Goal: Navigation & Orientation: Understand site structure

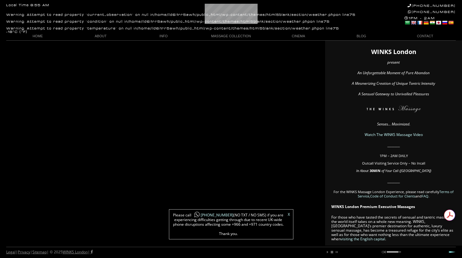
click at [289, 215] on link "X" at bounding box center [288, 215] width 2 height 4
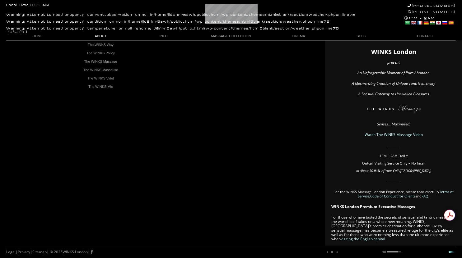
click at [96, 38] on link "ABOUT" at bounding box center [100, 36] width 63 height 8
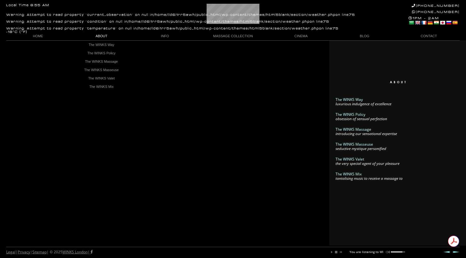
click at [103, 37] on link "ABOUT" at bounding box center [101, 36] width 63 height 8
click at [346, 159] on link "The WINKS Valet" at bounding box center [350, 159] width 29 height 5
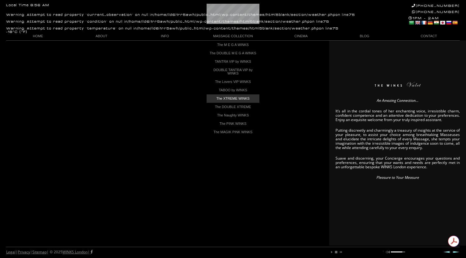
click at [232, 100] on link "The XTREME WINKS" at bounding box center [233, 98] width 53 height 8
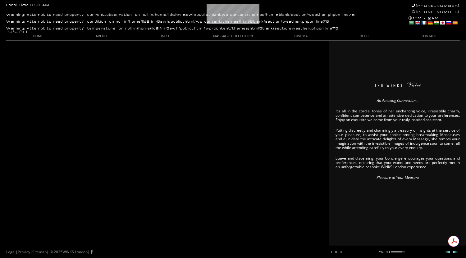
scroll to position [0, 5]
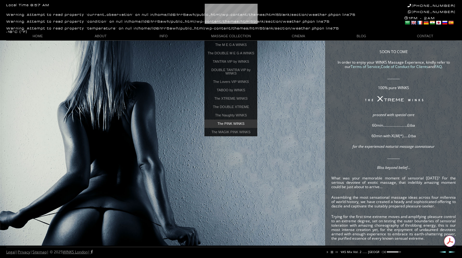
click at [223, 126] on link "The PINK WINKS" at bounding box center [230, 124] width 53 height 8
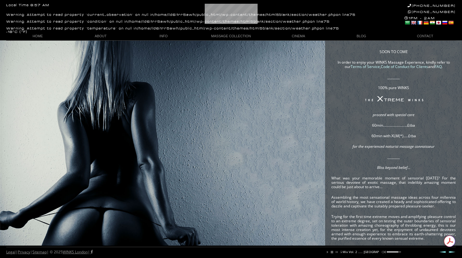
scroll to position [0, 78]
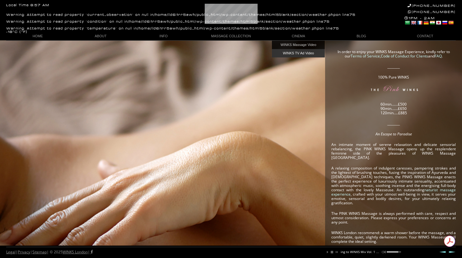
click at [299, 53] on link "WINKS TV Ad Video" at bounding box center [298, 53] width 53 height 8
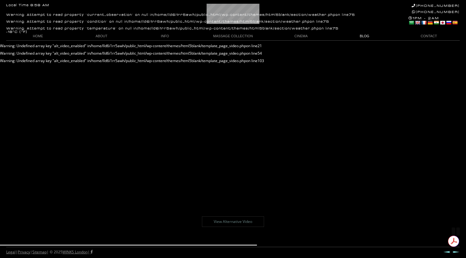
click at [365, 38] on link "BLOG" at bounding box center [364, 36] width 63 height 8
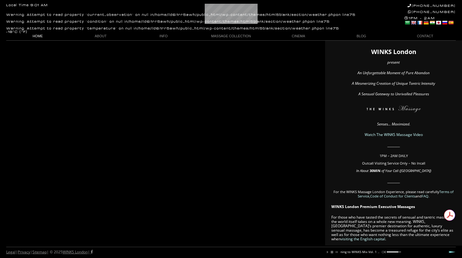
click at [39, 37] on link "HOME" at bounding box center [37, 36] width 63 height 8
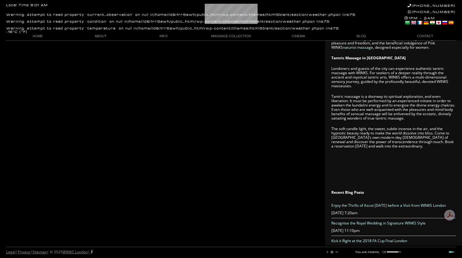
scroll to position [416, 0]
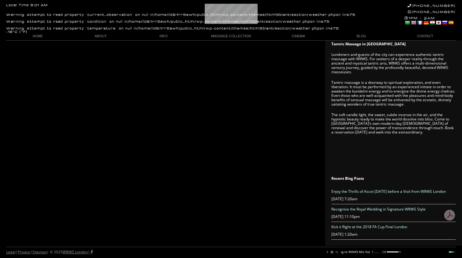
click at [11, 253] on link "Legal" at bounding box center [10, 252] width 9 height 5
